Goal: Find specific page/section: Find specific page/section

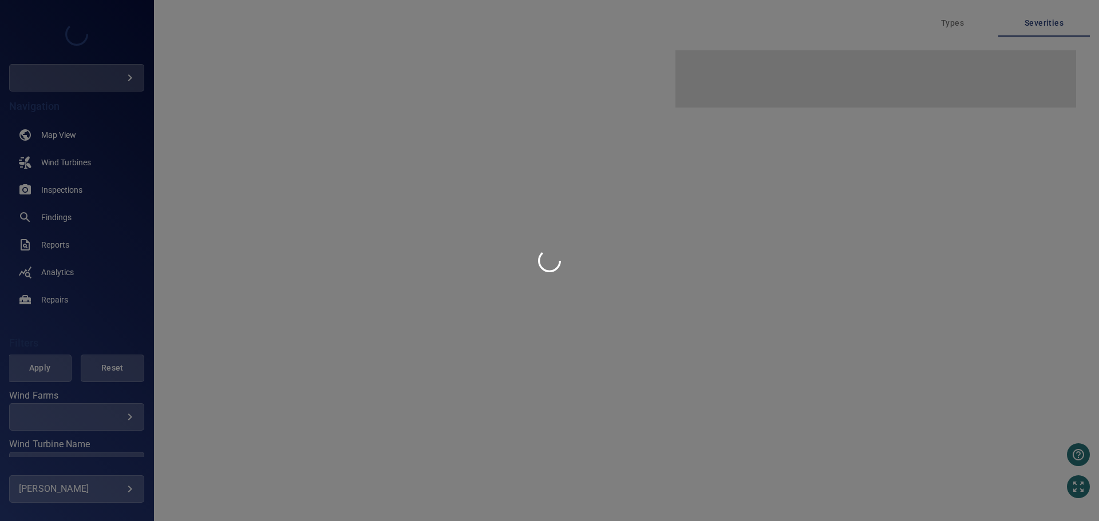
type input "**********"
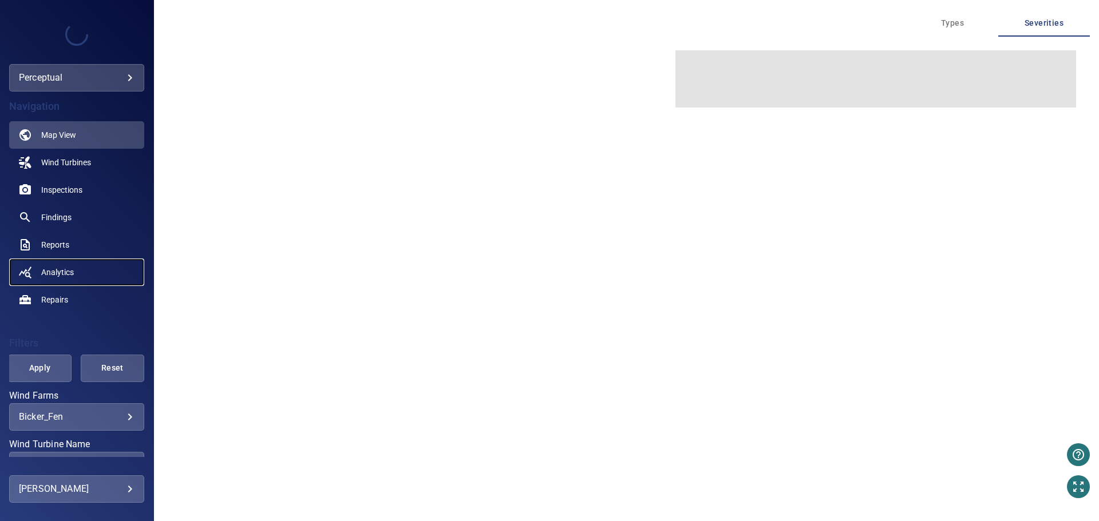
click at [59, 272] on span "Analytics" at bounding box center [57, 272] width 33 height 11
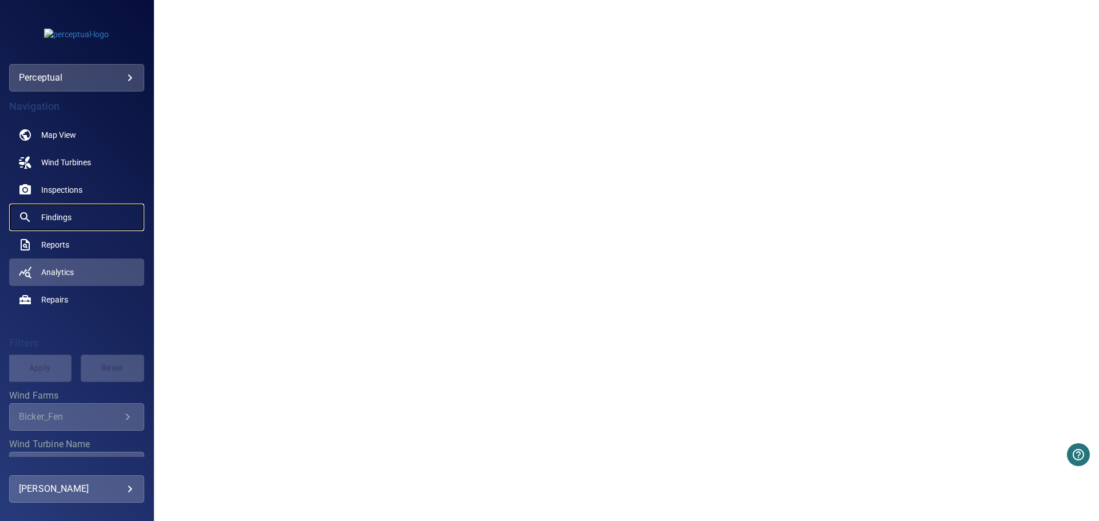
click at [48, 213] on span "Findings" at bounding box center [56, 217] width 30 height 11
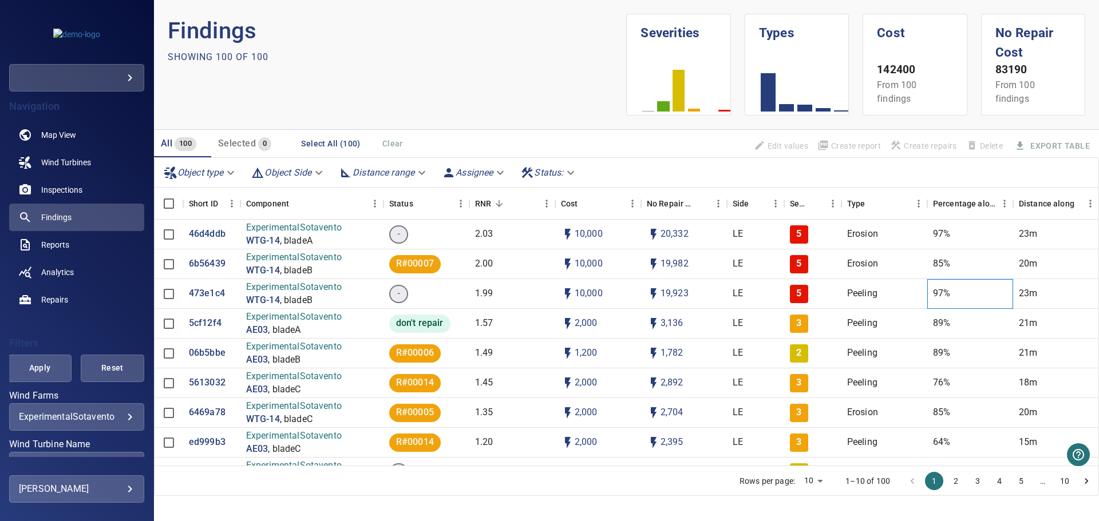
click at [973, 297] on div "97%" at bounding box center [970, 294] width 86 height 30
